Goal: Task Accomplishment & Management: Complete application form

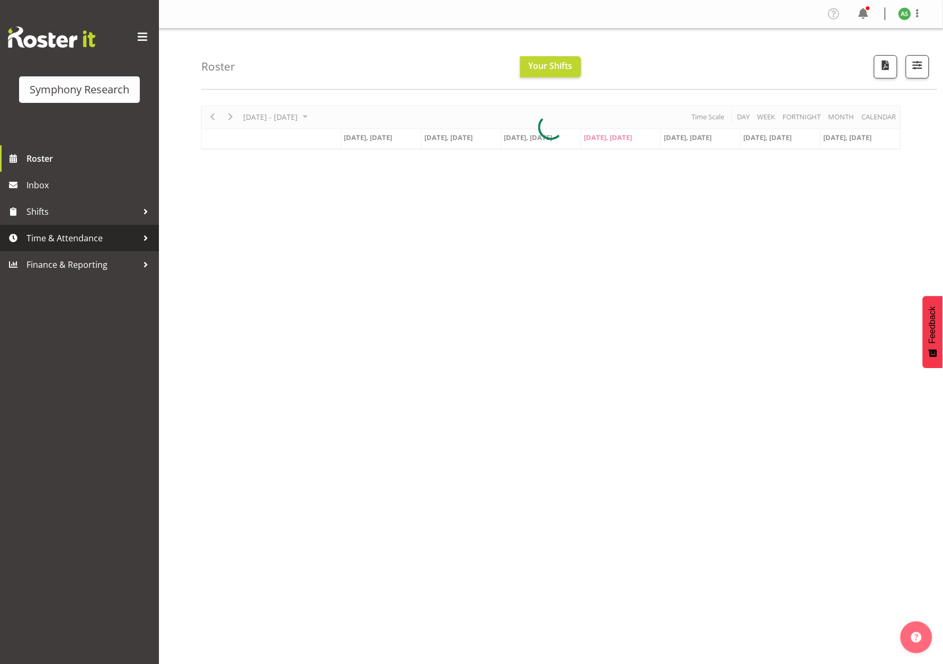
click at [36, 238] on span "Time & Attendance" at bounding box center [81, 238] width 111 height 16
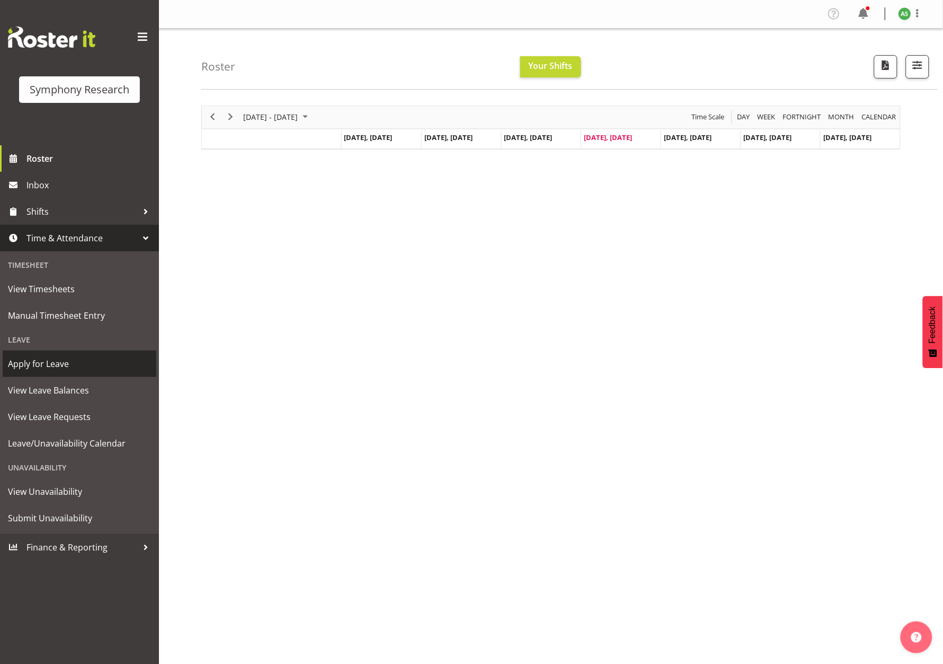
click at [60, 359] on span "Apply for Leave" at bounding box center [79, 364] width 143 height 16
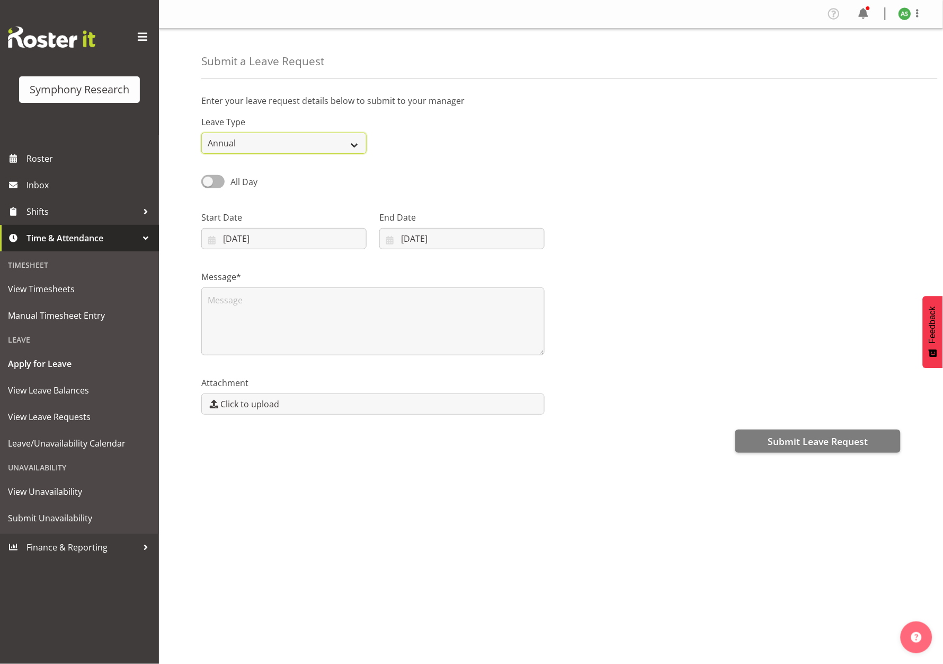
click at [334, 142] on select "Annual Sick Leave Without Pay Bereavement Domestic Violence Parental Jury Servi…" at bounding box center [283, 142] width 165 height 21
select select "Leave Without Pay"
click at [201, 133] on select "Annual Sick Leave Without Pay Bereavement Domestic Violence Parental Jury Servi…" at bounding box center [283, 142] width 165 height 21
click at [330, 242] on input "[DATE]" at bounding box center [283, 238] width 165 height 21
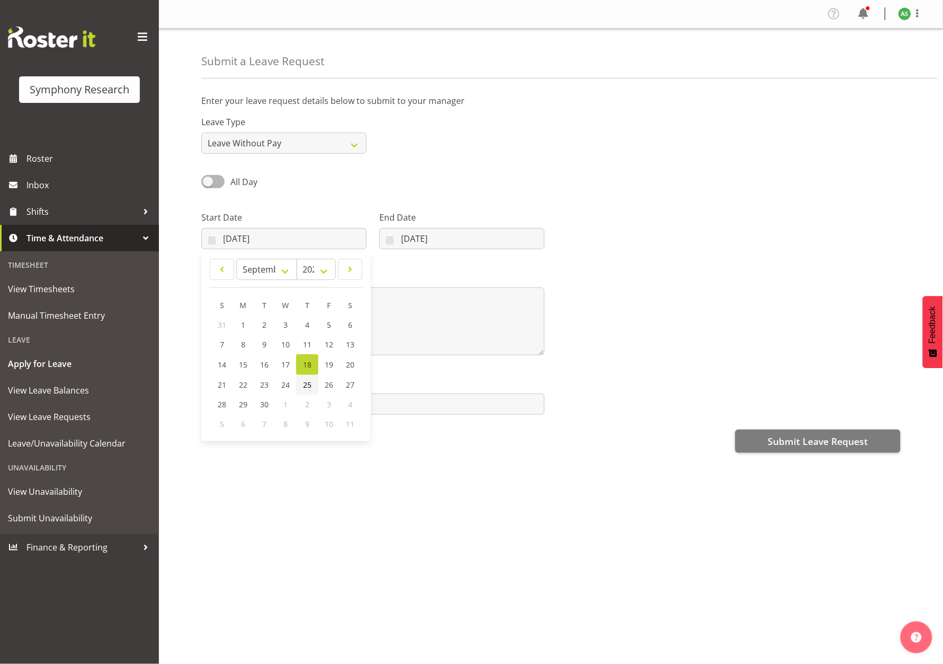
click at [306, 384] on span "25" at bounding box center [307, 384] width 8 height 10
type input "[DATE]"
click at [213, 180] on span at bounding box center [212, 181] width 23 height 13
click at [208, 180] on input "All Day" at bounding box center [204, 181] width 7 height 7
checkbox input "true"
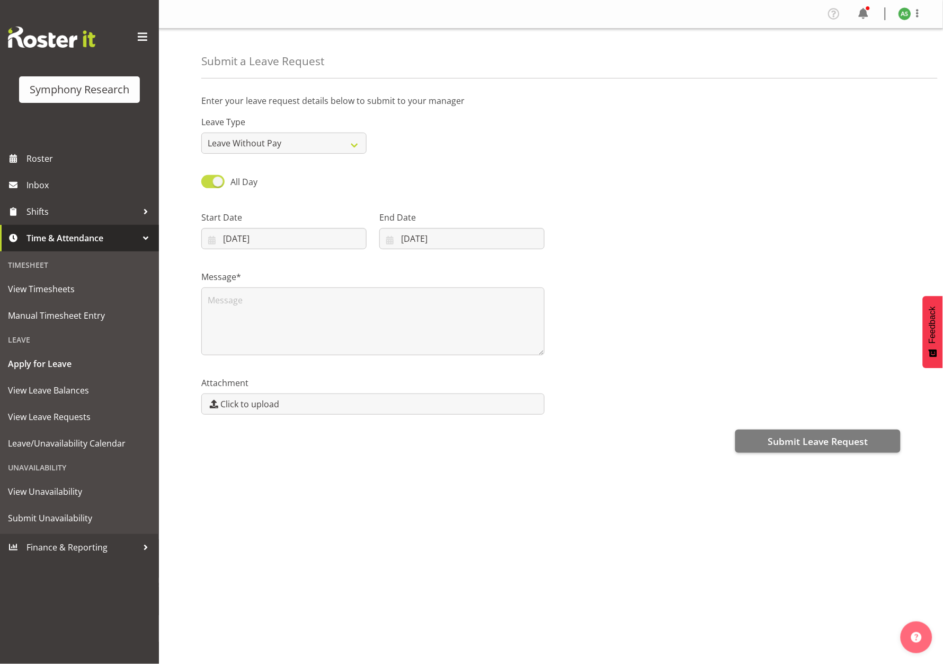
type input "[DATE]"
click at [406, 238] on input "00:00" at bounding box center [461, 238] width 165 height 21
click at [448, 265] on select "00 01 02 03 04 05 06 07 08 09 10 11 12 13 14 15 16 17 18 19 20 21 22 23" at bounding box center [452, 265] width 24 height 21
select select "9"
click at [440, 257] on select "00 01 02 03 04 05 06 07 08 09 10 11 12 13 14 15 16 17 18 19 20 21 22 23" at bounding box center [452, 265] width 24 height 21
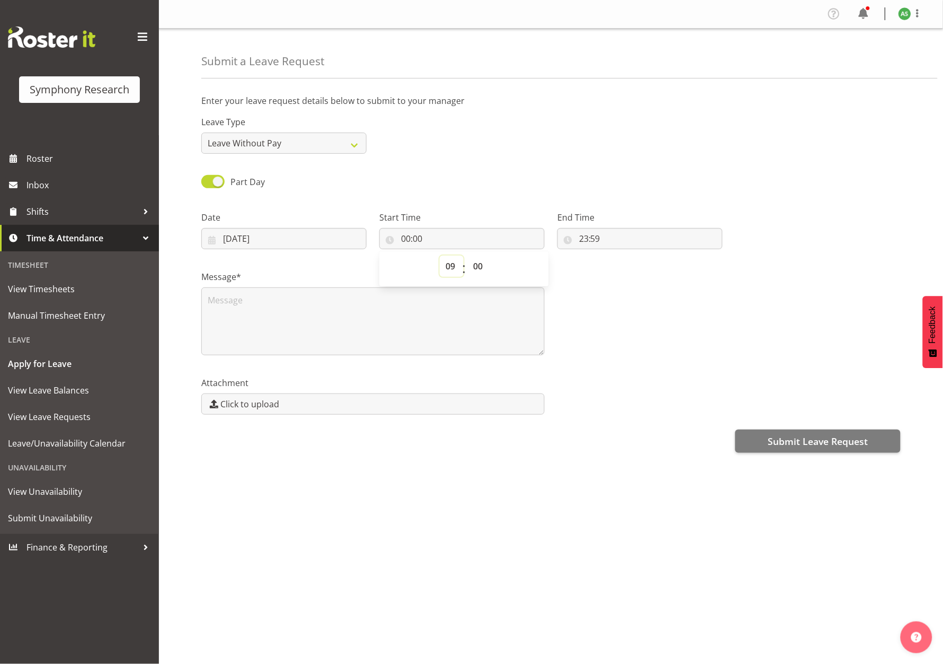
type input "09:00"
click at [585, 236] on input "23:59" at bounding box center [640, 238] width 165 height 21
click at [627, 262] on select "00 01 02 03 04 05 06 07 08 09 10 11 12 13 14 15 16 17 18 19 20 21 22 23" at bounding box center [630, 265] width 24 height 21
select select "14"
click at [618, 257] on select "00 01 02 03 04 05 06 07 08 09 10 11 12 13 14 15 16 17 18 19 20 21 22 23" at bounding box center [630, 265] width 24 height 21
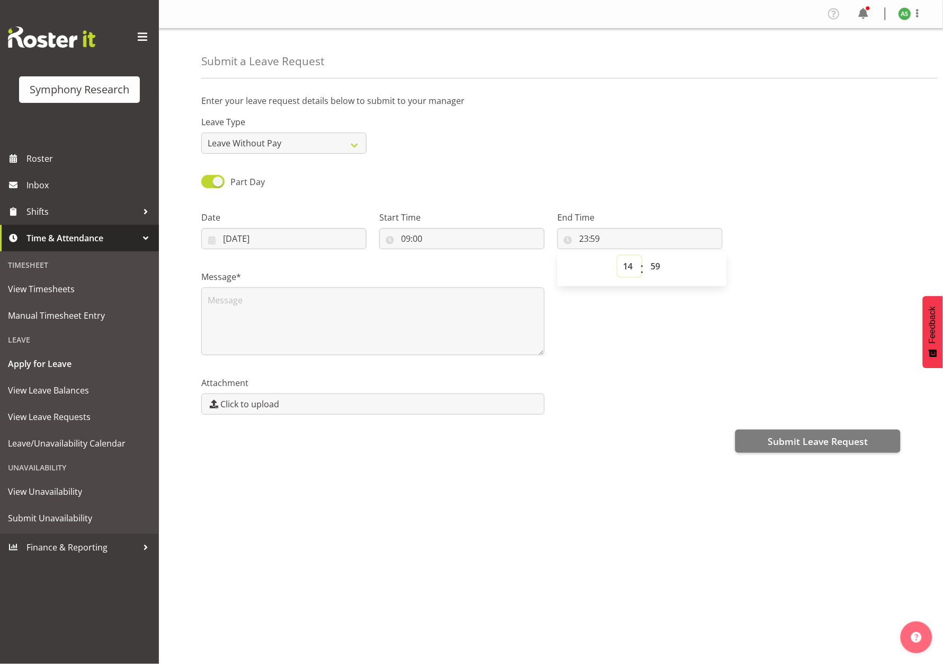
type input "14:59"
click at [594, 237] on input "14:59" at bounding box center [640, 238] width 165 height 21
click at [659, 265] on select "00 01 02 03 04 05 06 07 08 09 10 11 12 13 14 15 16 17 18 19 20 21 22 23 24 25 2…" at bounding box center [658, 265] width 24 height 21
select select "0"
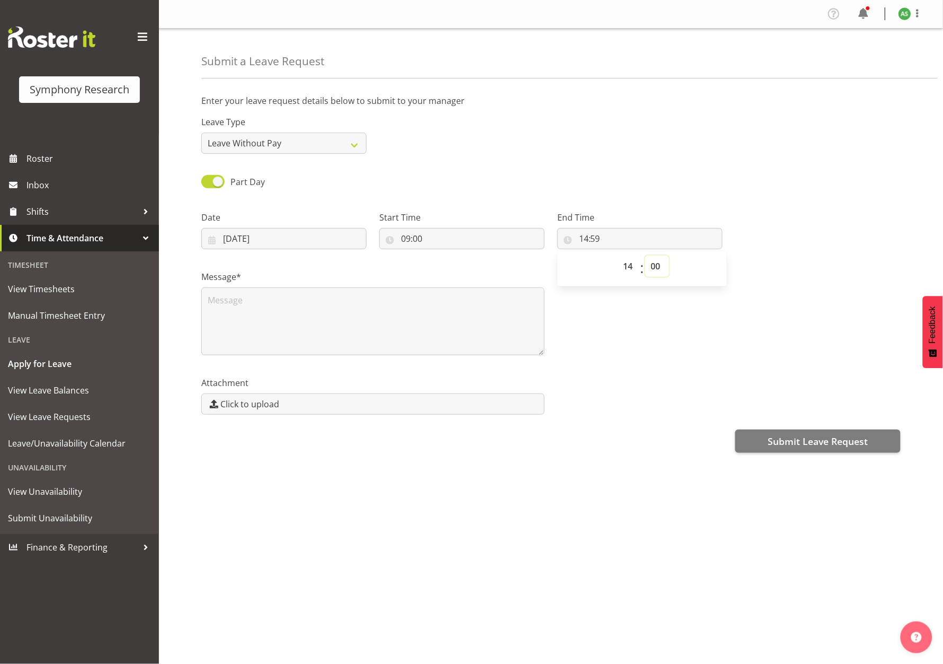
click at [646, 257] on select "00 01 02 03 04 05 06 07 08 09 10 11 12 13 14 15 16 17 18 19 20 21 22 23 24 25 2…" at bounding box center [658, 265] width 24 height 21
type input "14:00"
click at [237, 302] on textarea at bounding box center [372, 321] width 343 height 68
type textarea "L"
click at [284, 237] on input "[DATE]" at bounding box center [283, 238] width 165 height 21
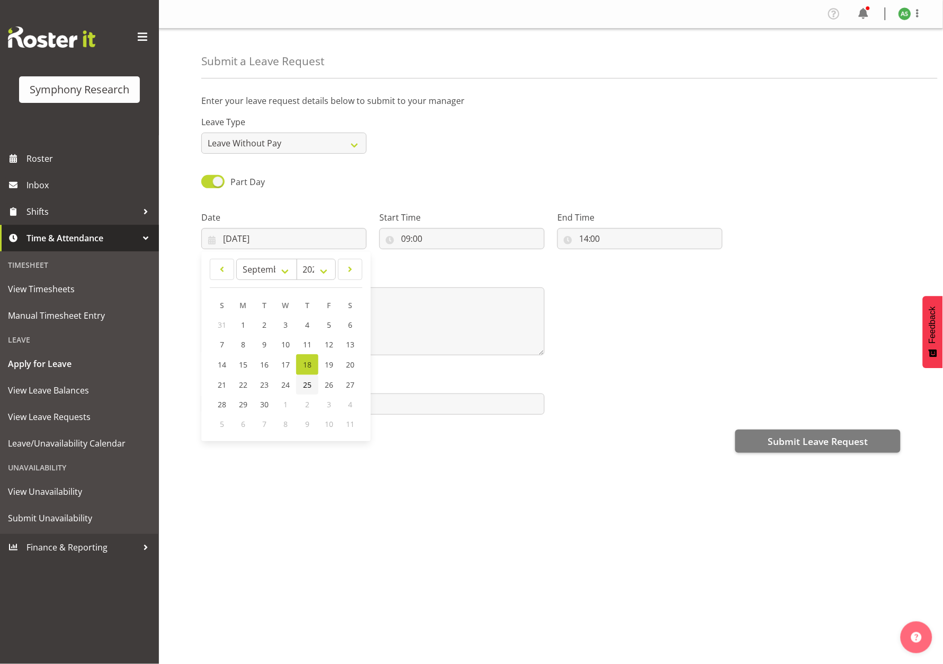
click at [306, 390] on span "25" at bounding box center [307, 384] width 8 height 10
type input "[DATE]"
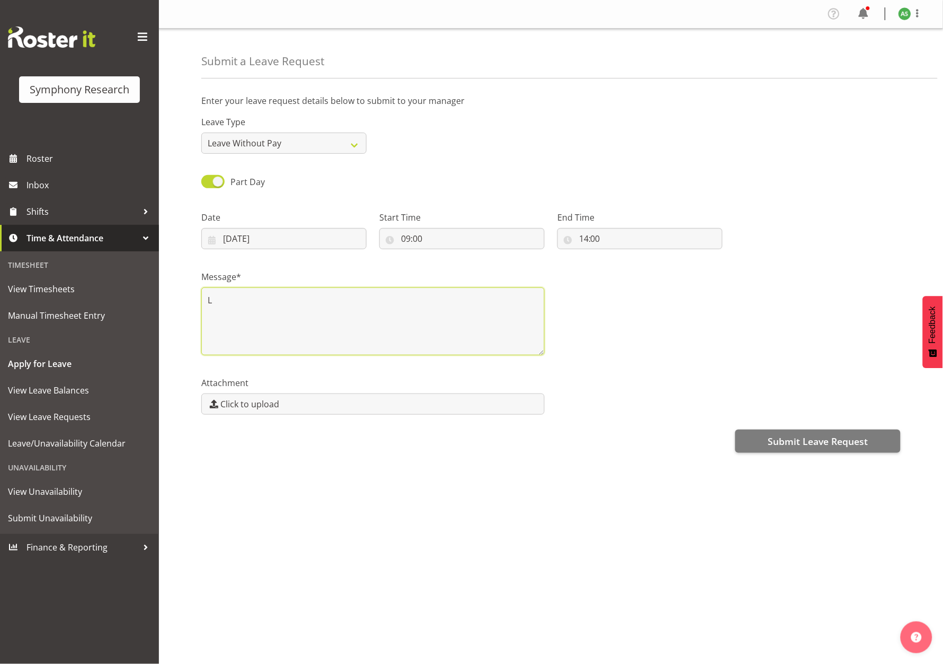
click at [414, 310] on textarea "L" at bounding box center [372, 321] width 343 height 68
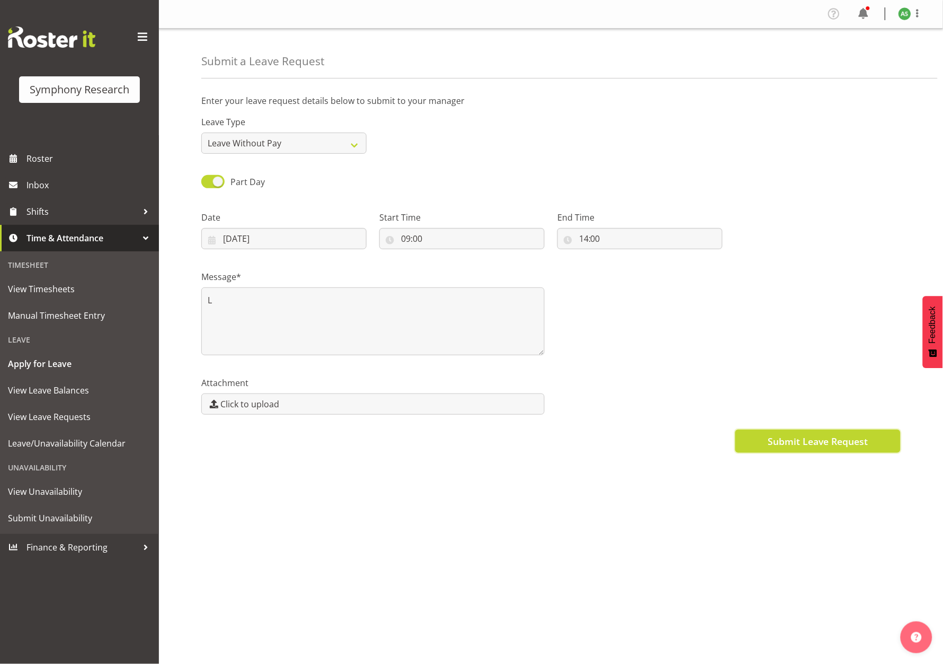
click at [786, 447] on span "Submit Leave Request" at bounding box center [818, 441] width 100 height 14
